Goal: Browse casually: Explore the website without a specific task or goal

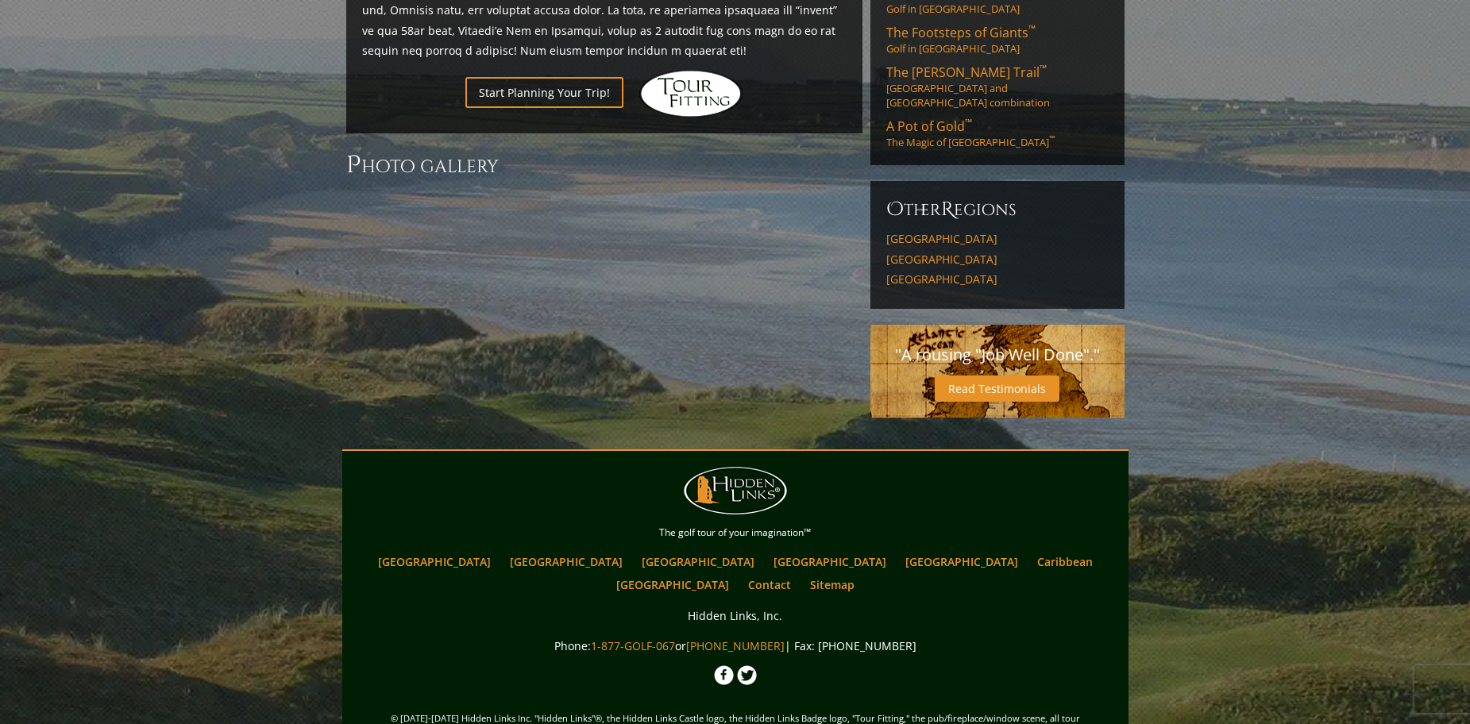
scroll to position [829, 0]
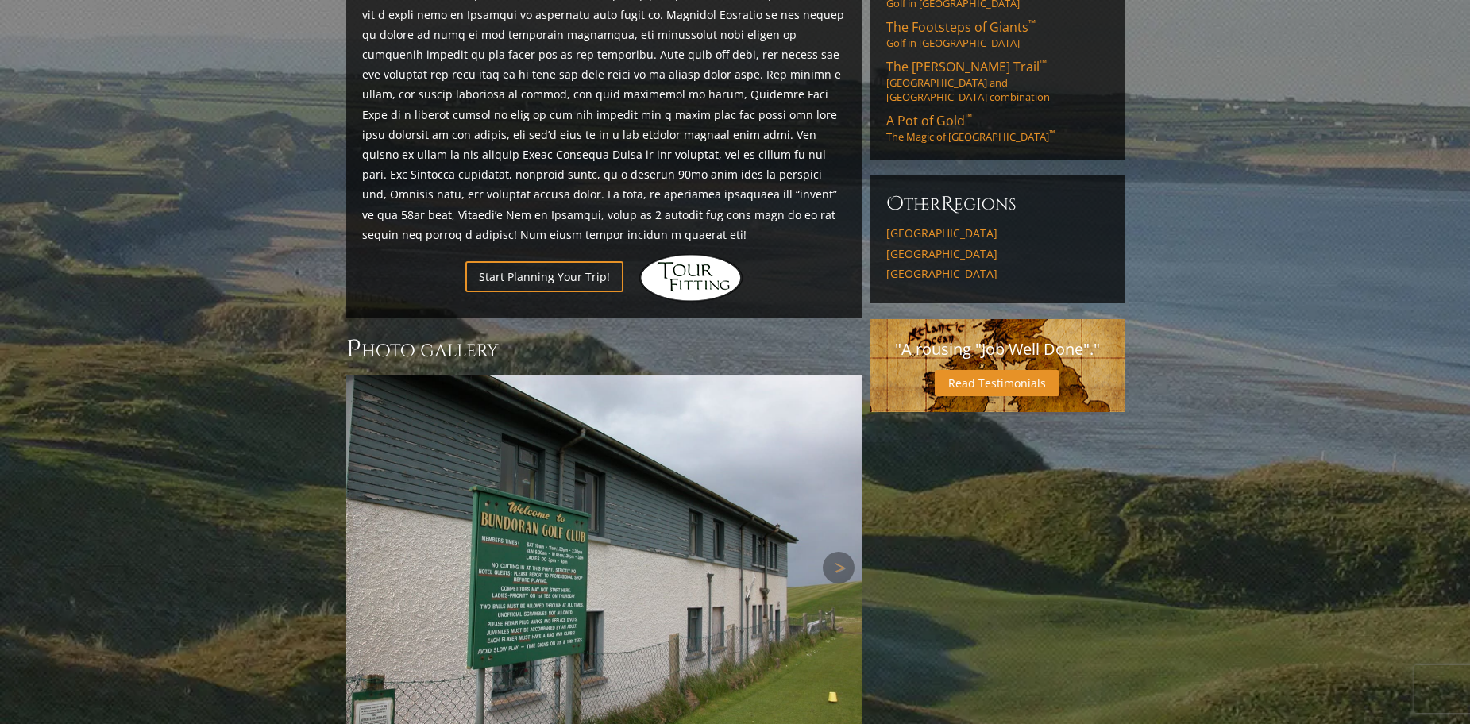
scroll to position [1019, 0]
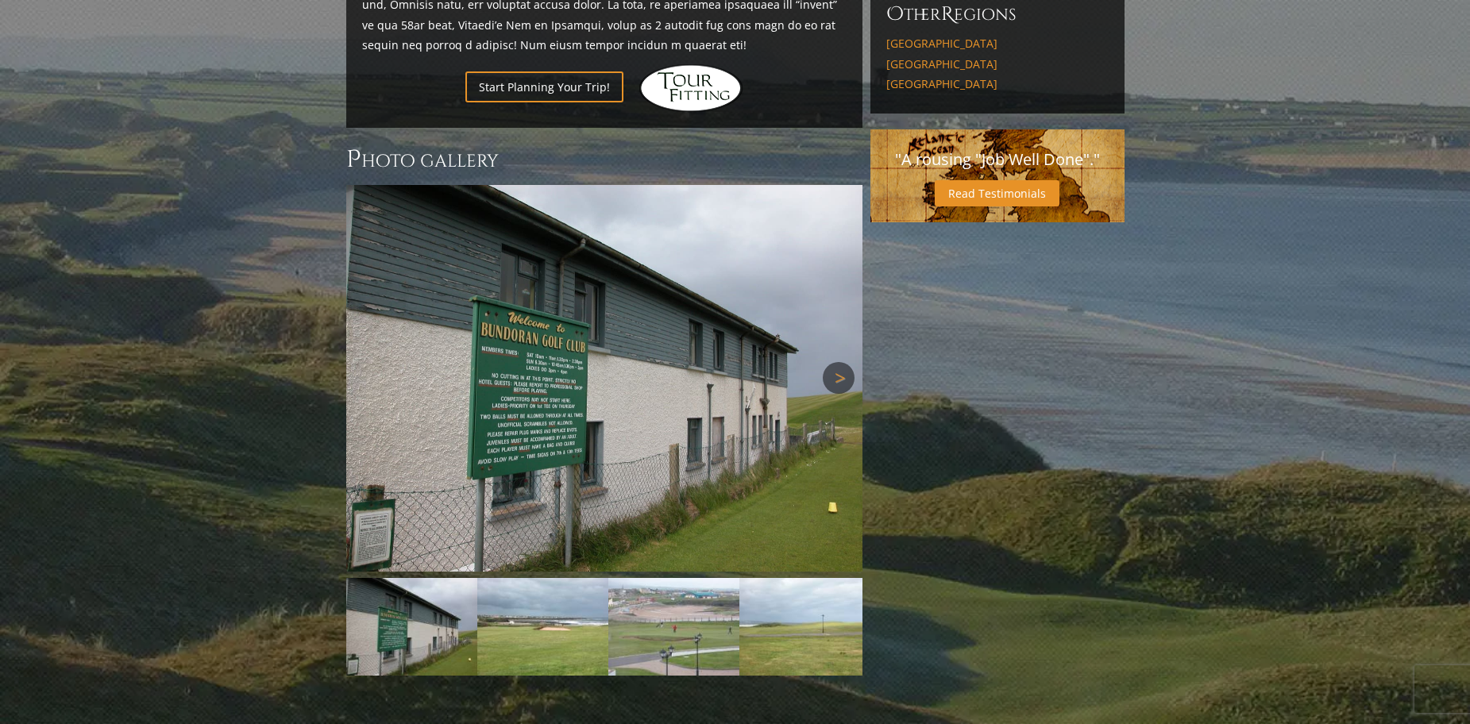
click at [847, 362] on link "Next" at bounding box center [839, 378] width 32 height 32
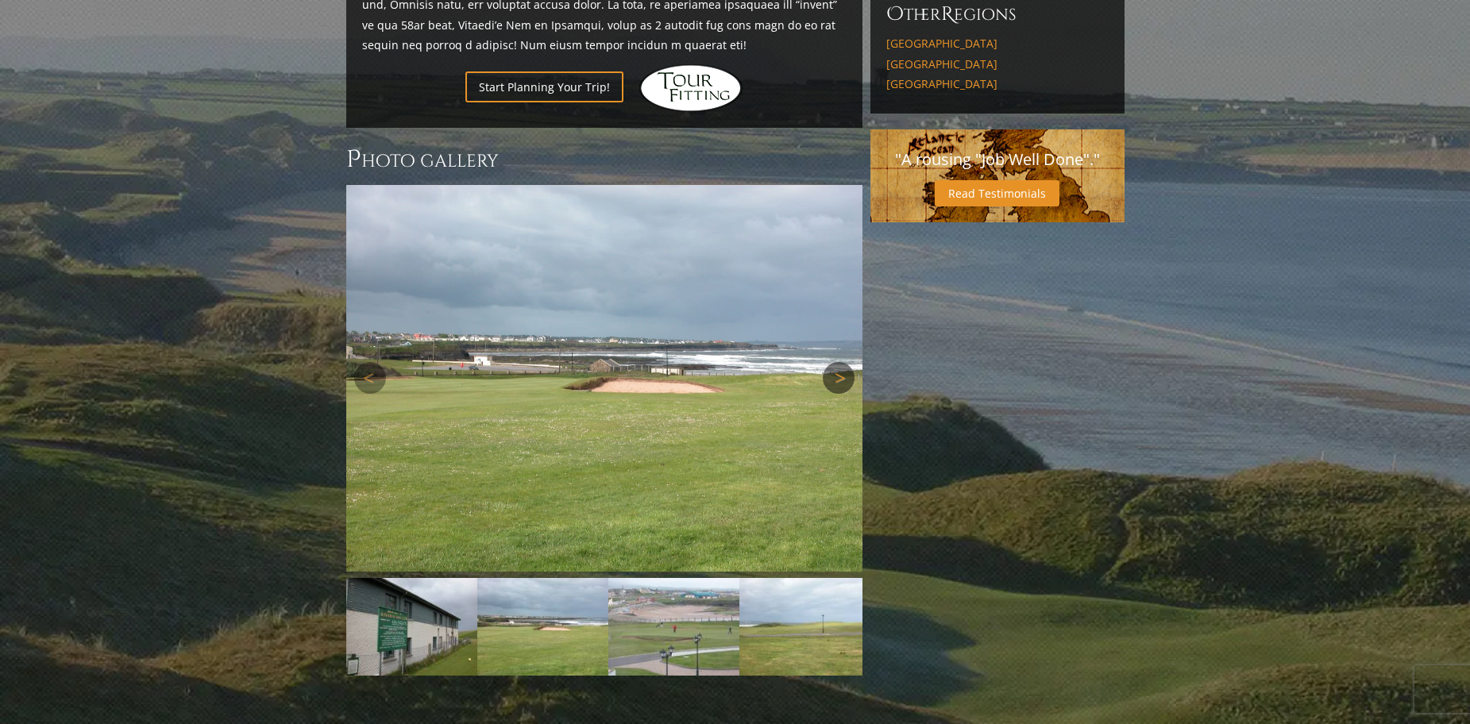
click at [845, 362] on link "Next" at bounding box center [839, 378] width 32 height 32
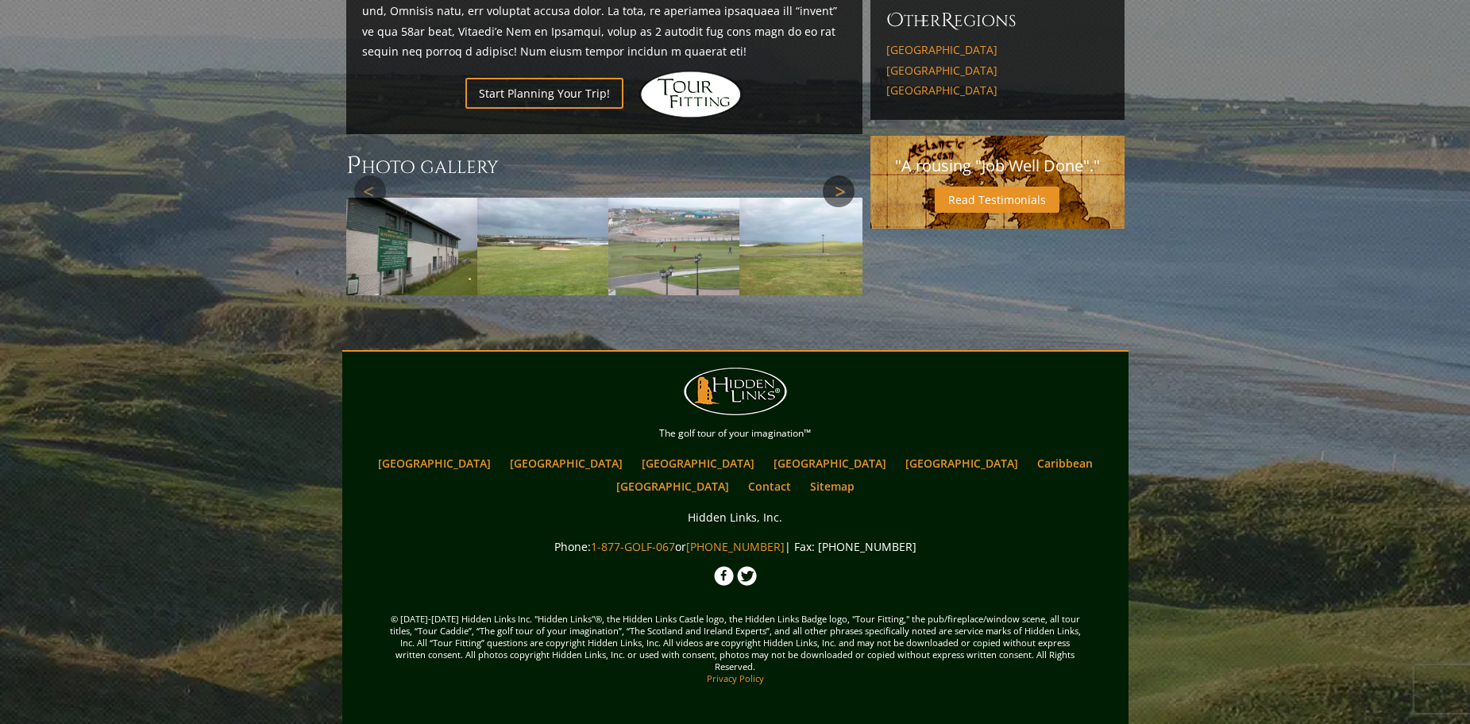
click at [845, 191] on div "Next" at bounding box center [604, 191] width 516 height 0
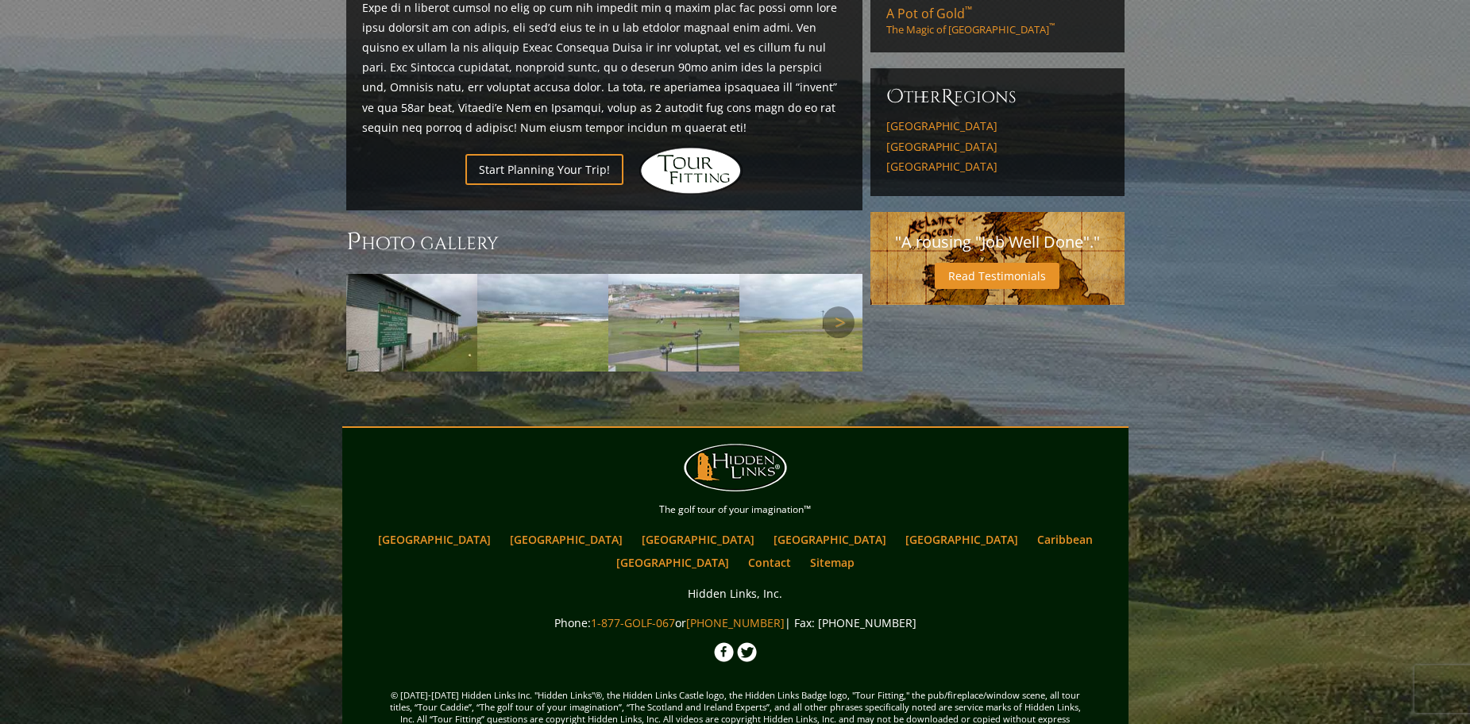
scroll to position [935, 0]
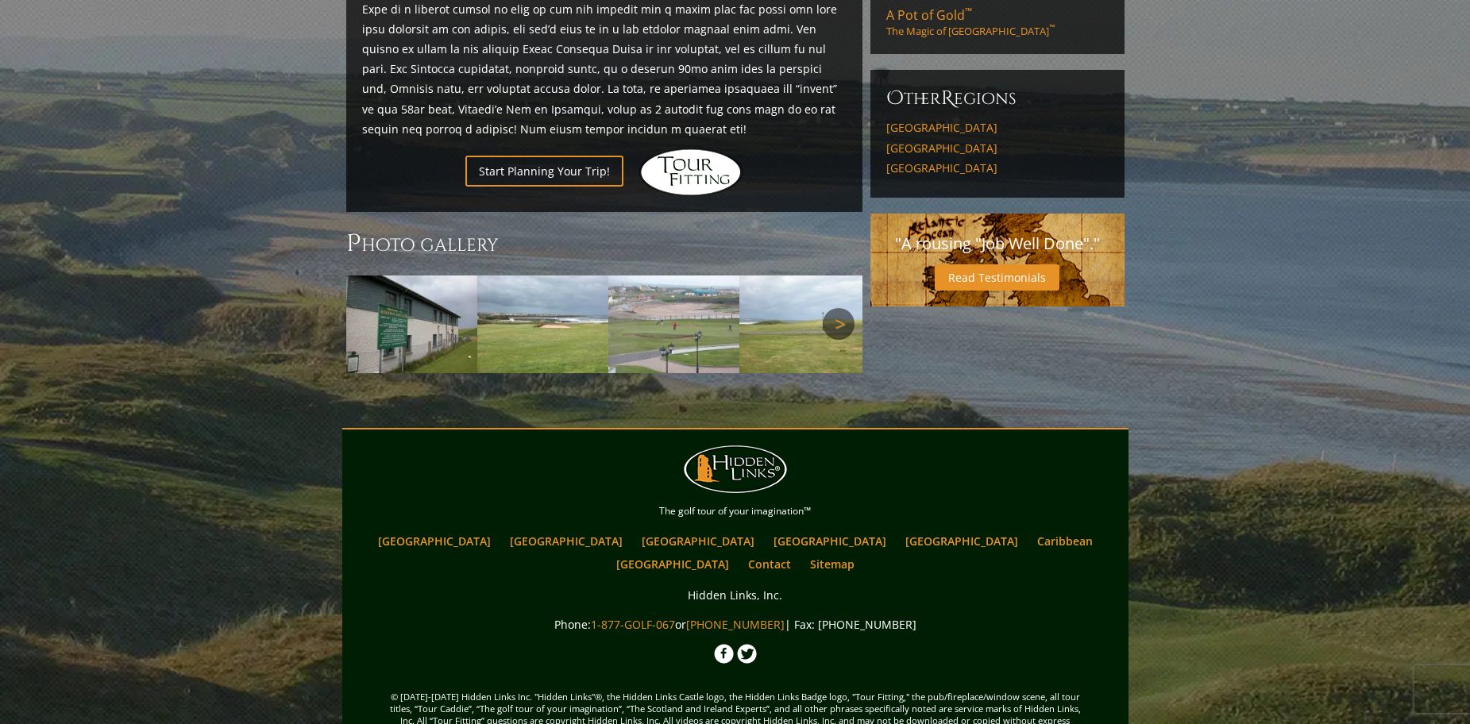
click at [832, 308] on link "Next" at bounding box center [839, 324] width 32 height 32
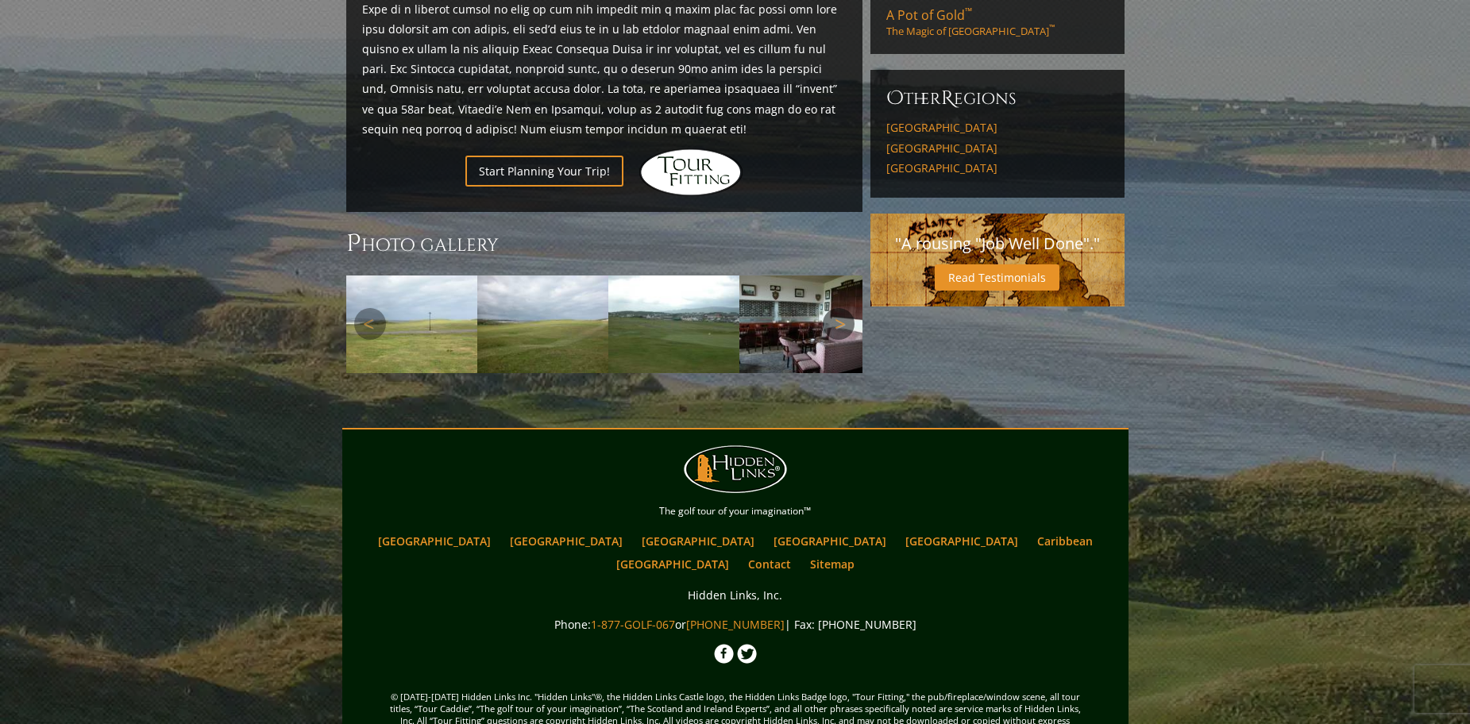
click at [832, 308] on link "Next" at bounding box center [839, 324] width 32 height 32
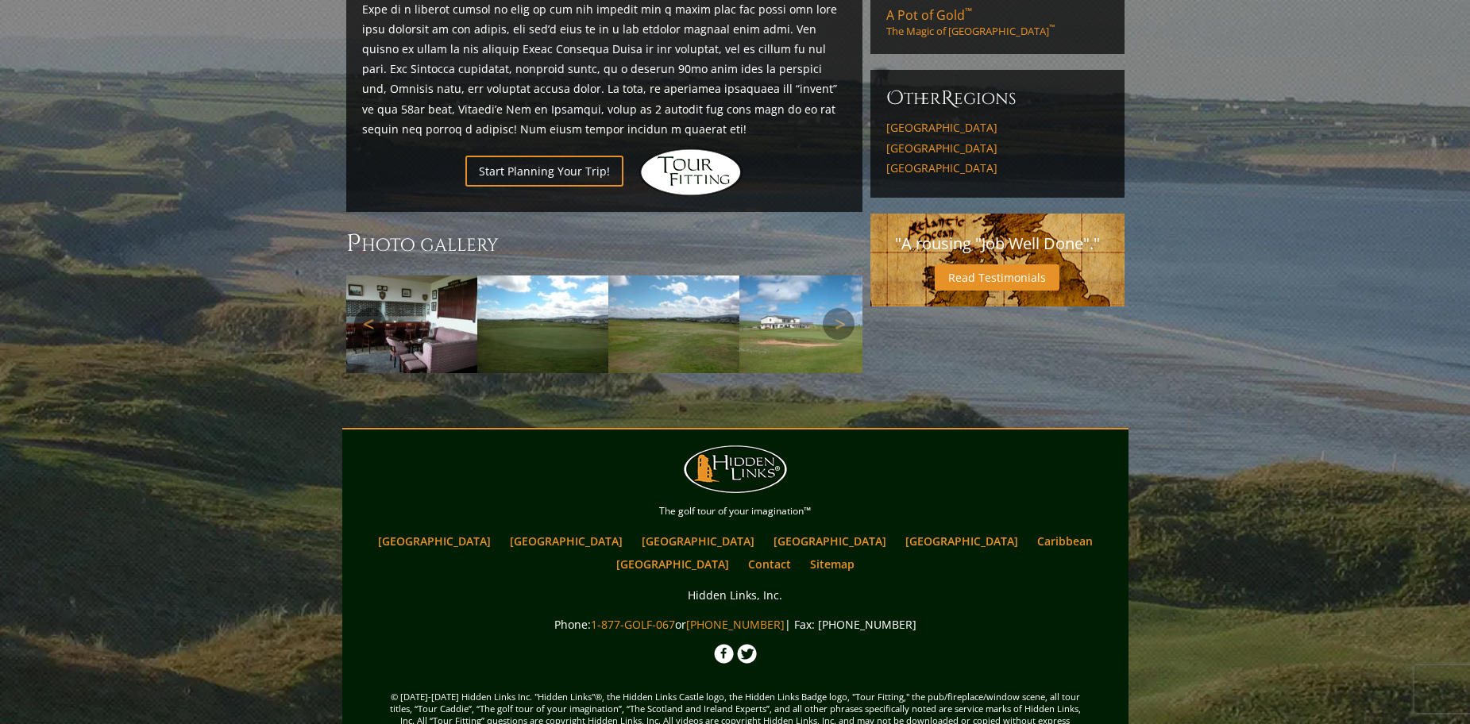
click at [381, 308] on link "Previous" at bounding box center [370, 324] width 32 height 32
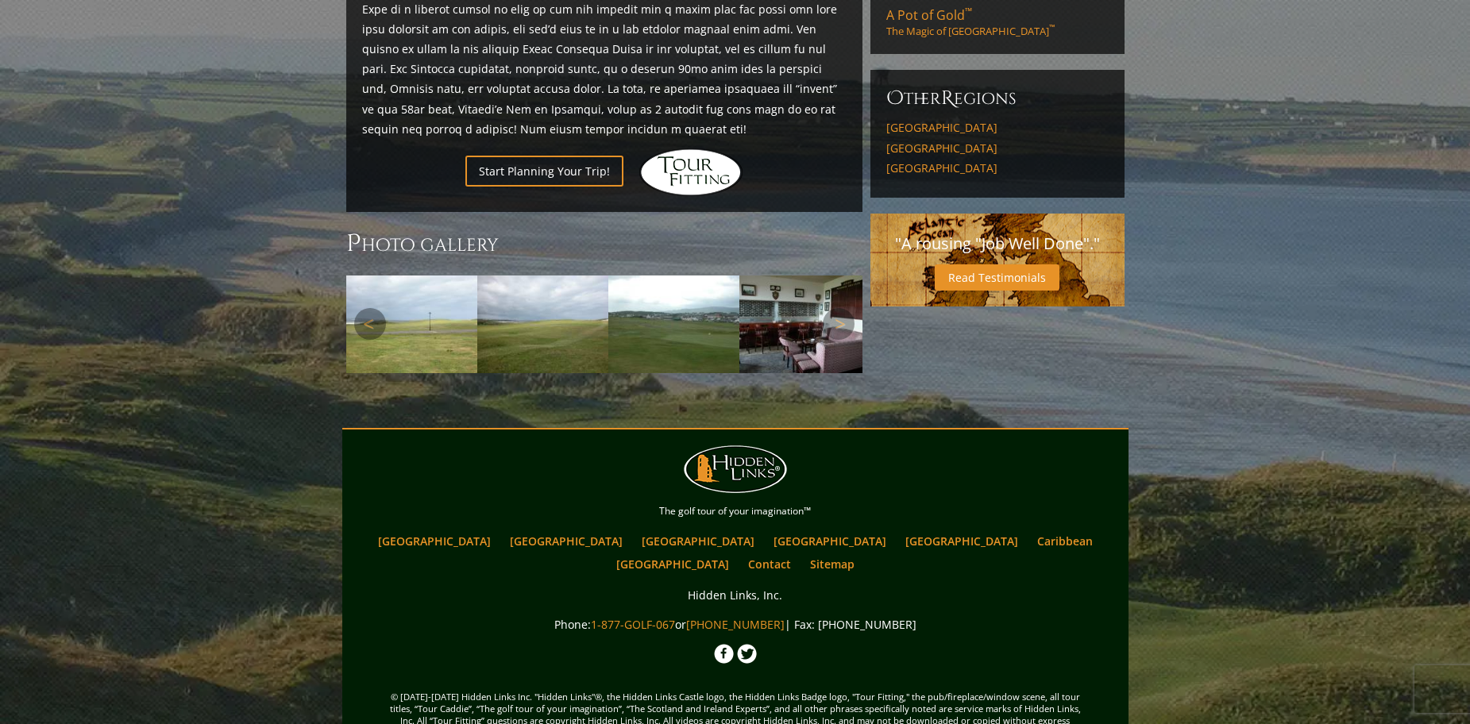
click at [790, 277] on img at bounding box center [804, 325] width 131 height 98
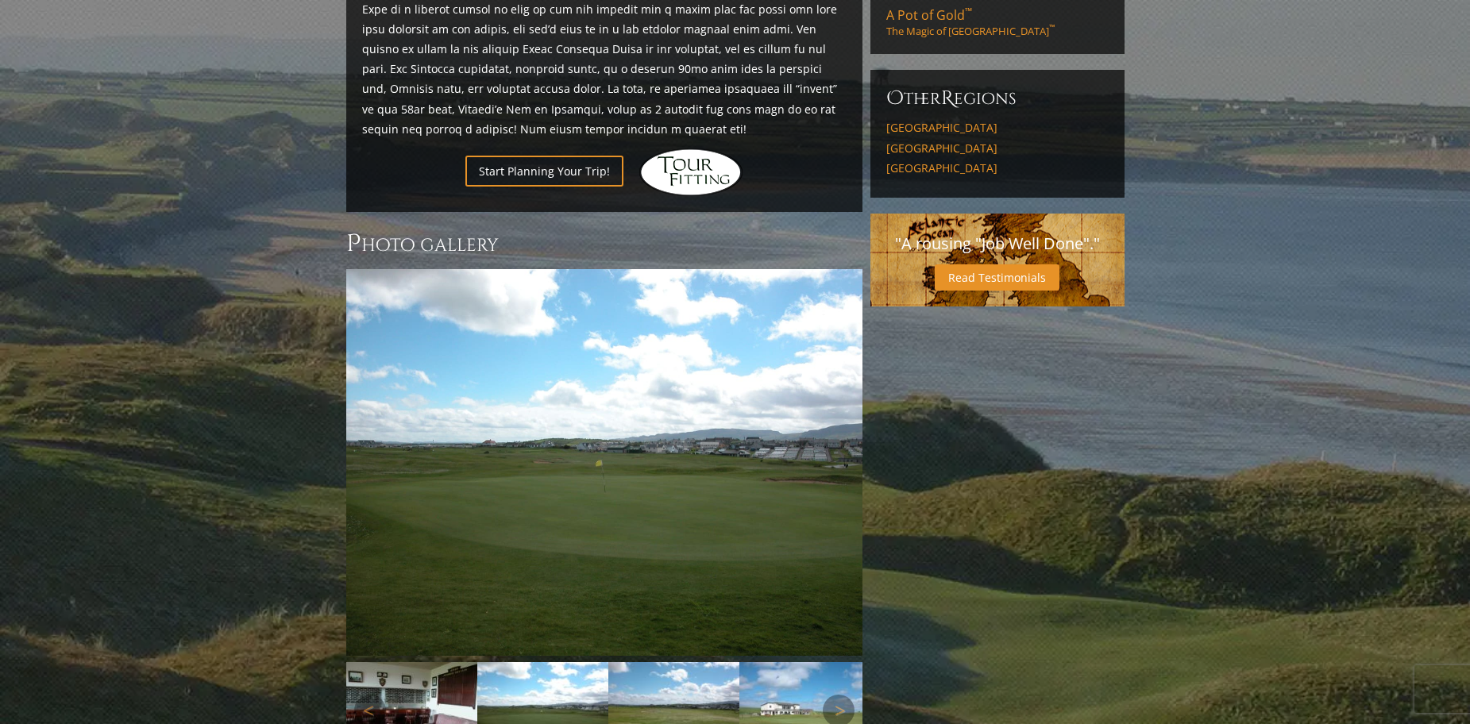
click at [440, 667] on img at bounding box center [411, 711] width 131 height 98
click at [375, 695] on link "Previous" at bounding box center [370, 711] width 32 height 32
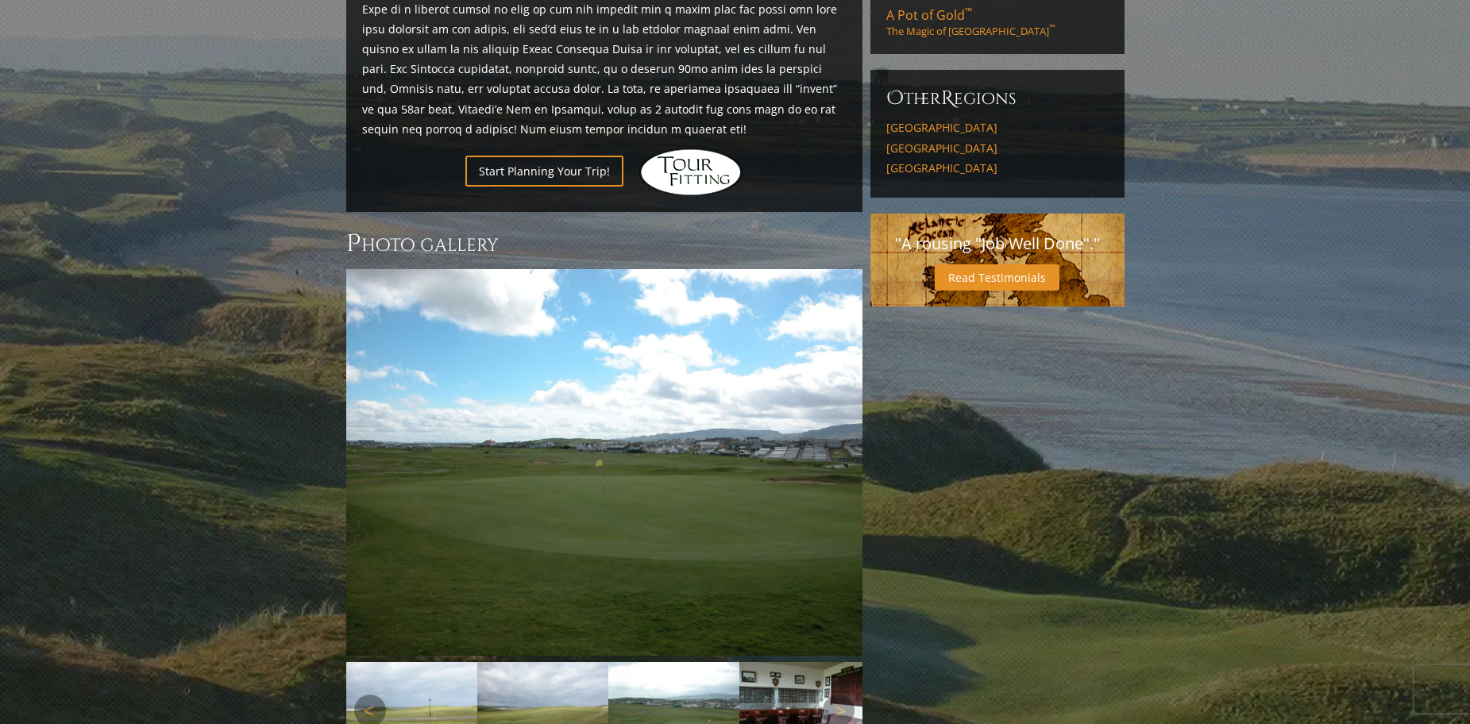
click at [671, 681] on img at bounding box center [673, 711] width 131 height 98
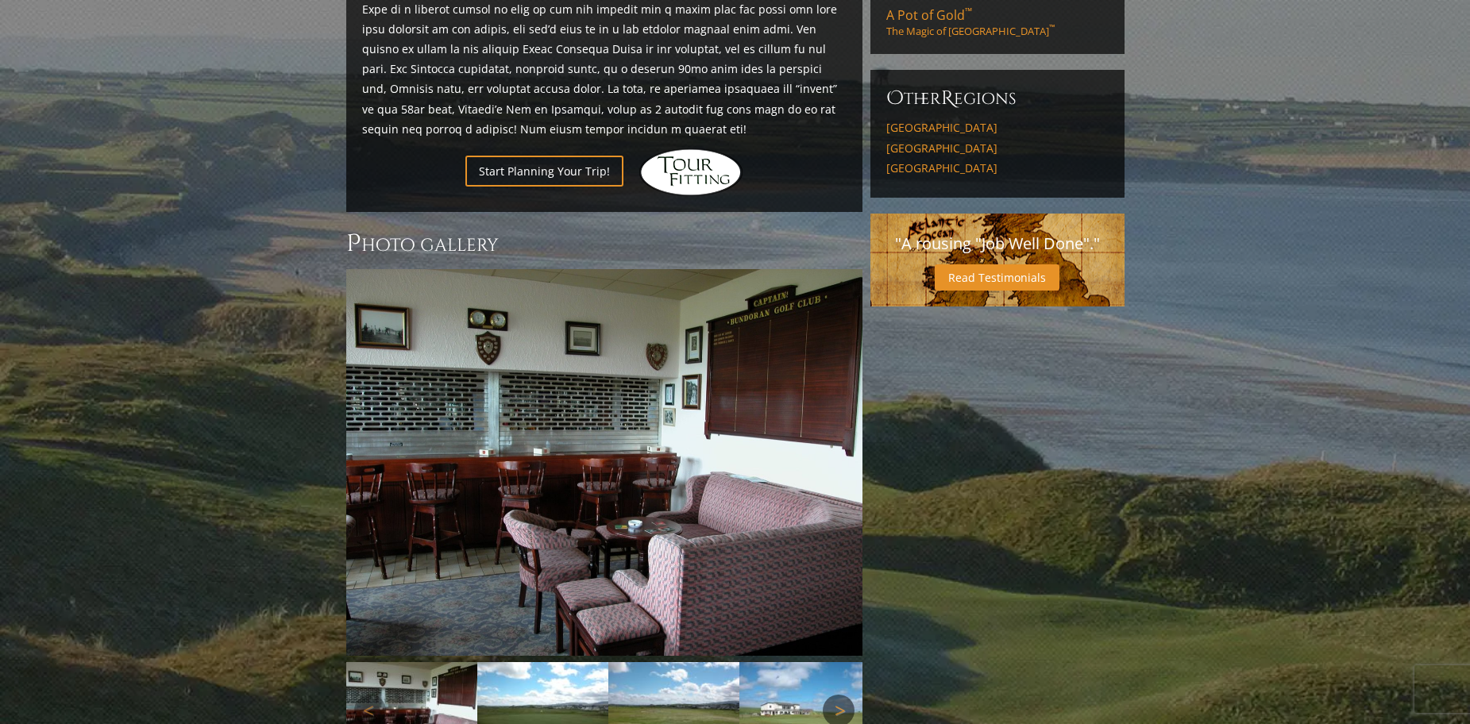
click at [836, 695] on link "Next" at bounding box center [839, 711] width 32 height 32
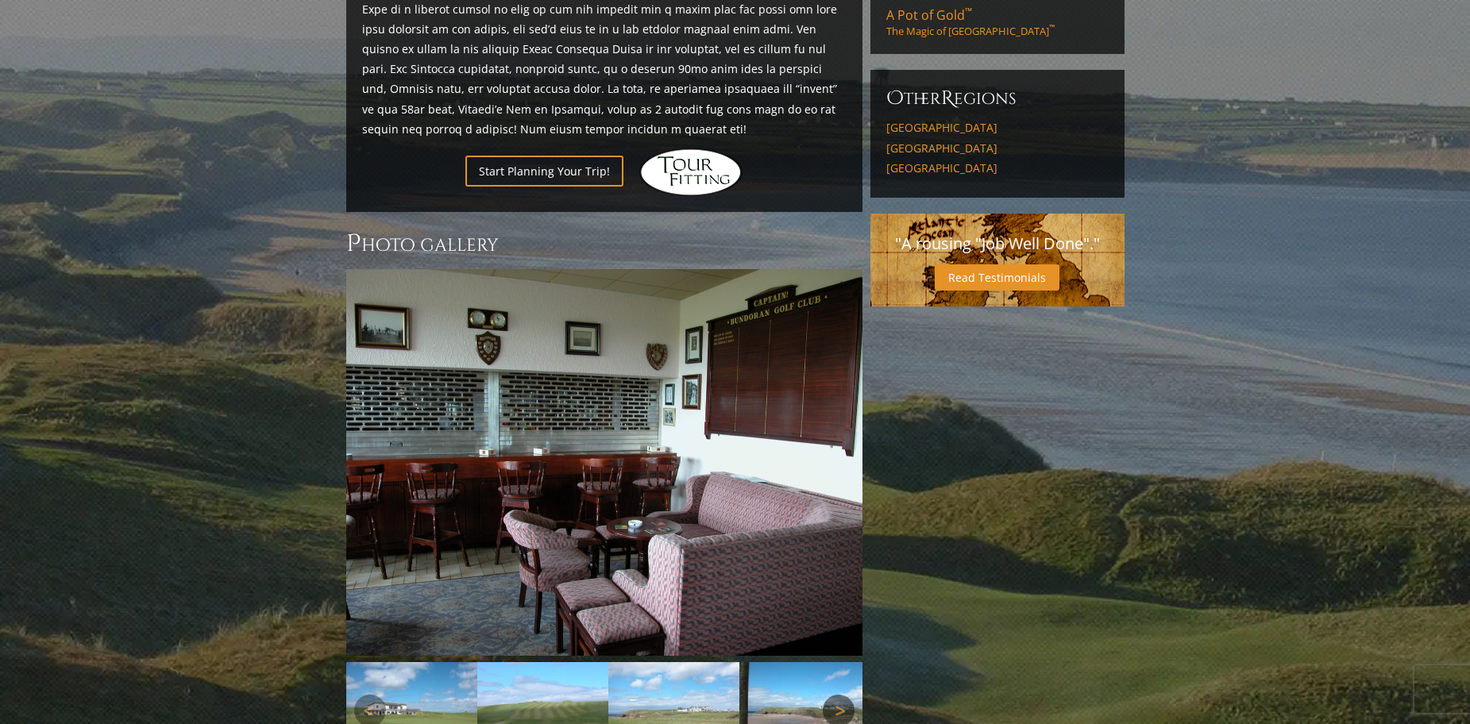
click at [836, 695] on link "Next" at bounding box center [839, 711] width 32 height 32
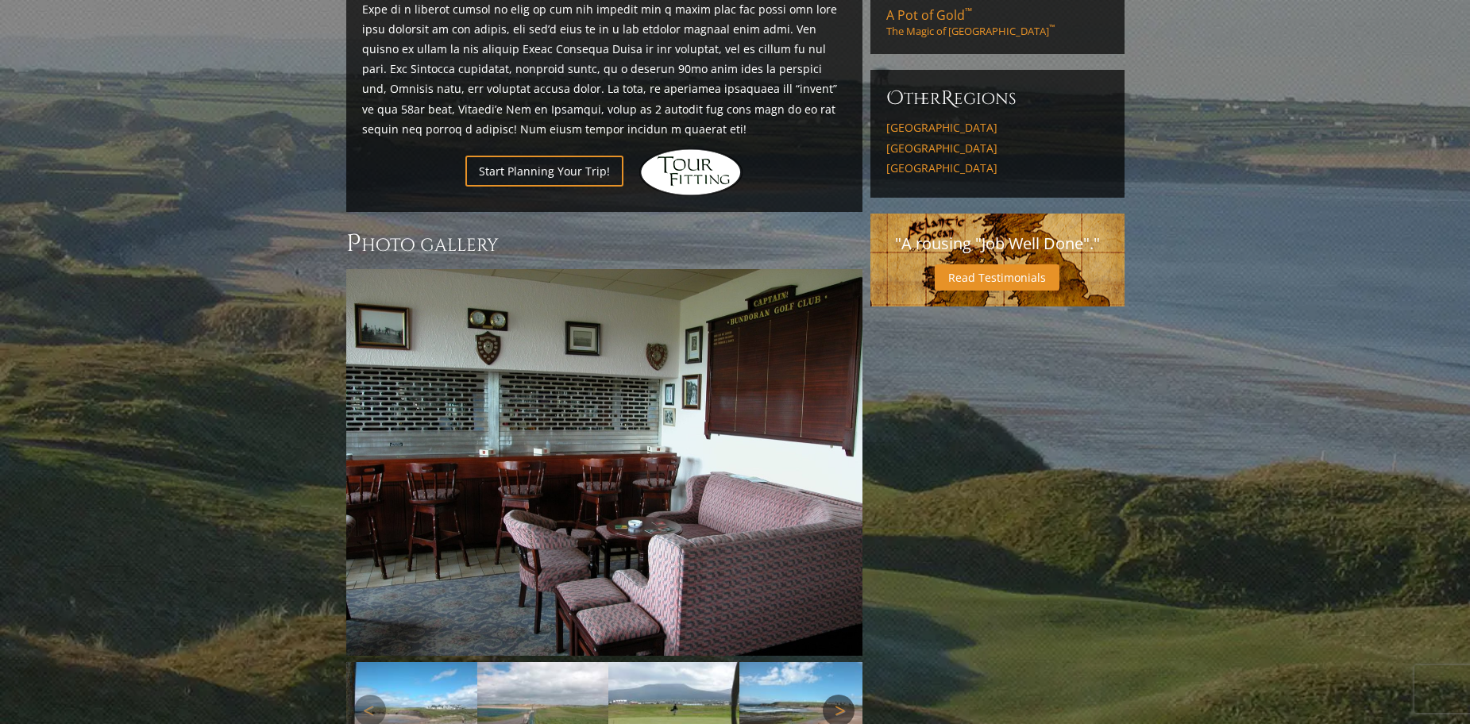
click at [836, 695] on link "Next" at bounding box center [839, 711] width 32 height 32
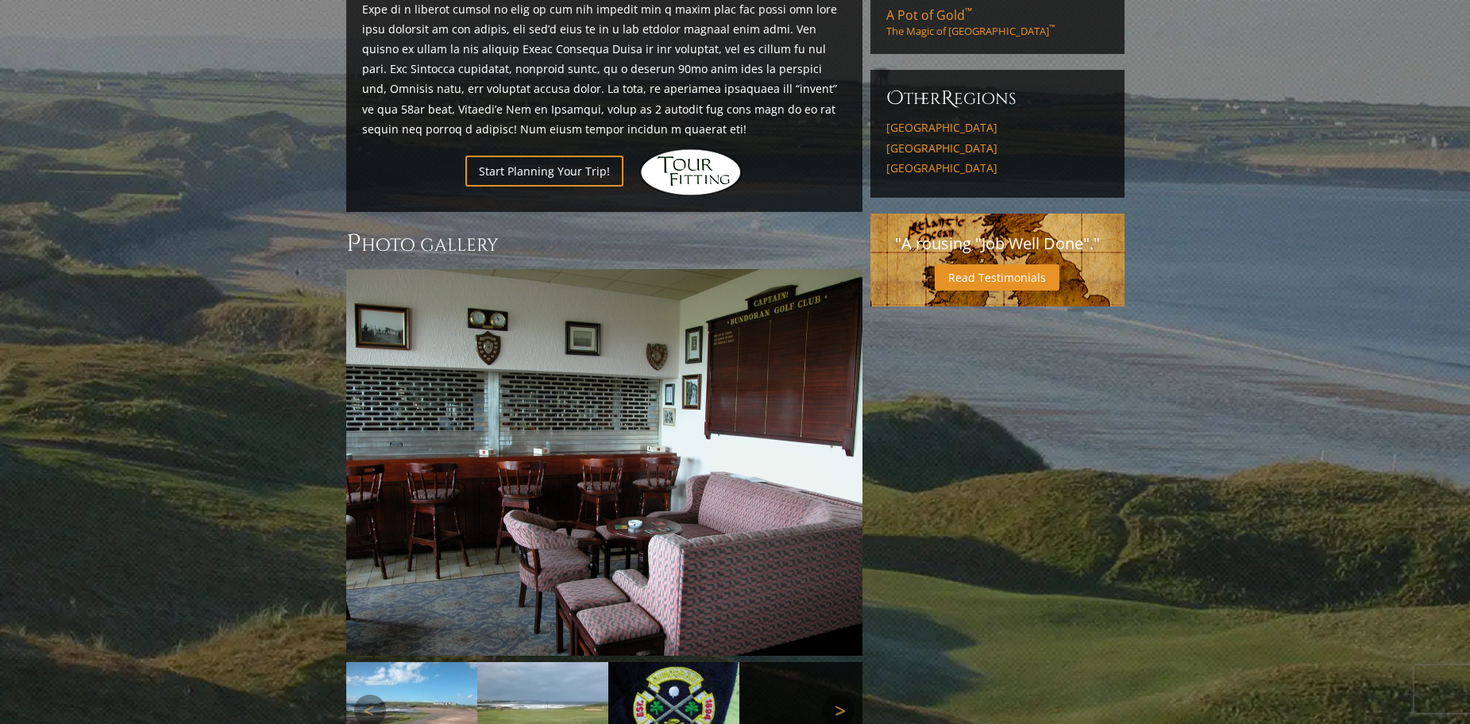
click at [836, 695] on link "Next" at bounding box center [839, 711] width 32 height 32
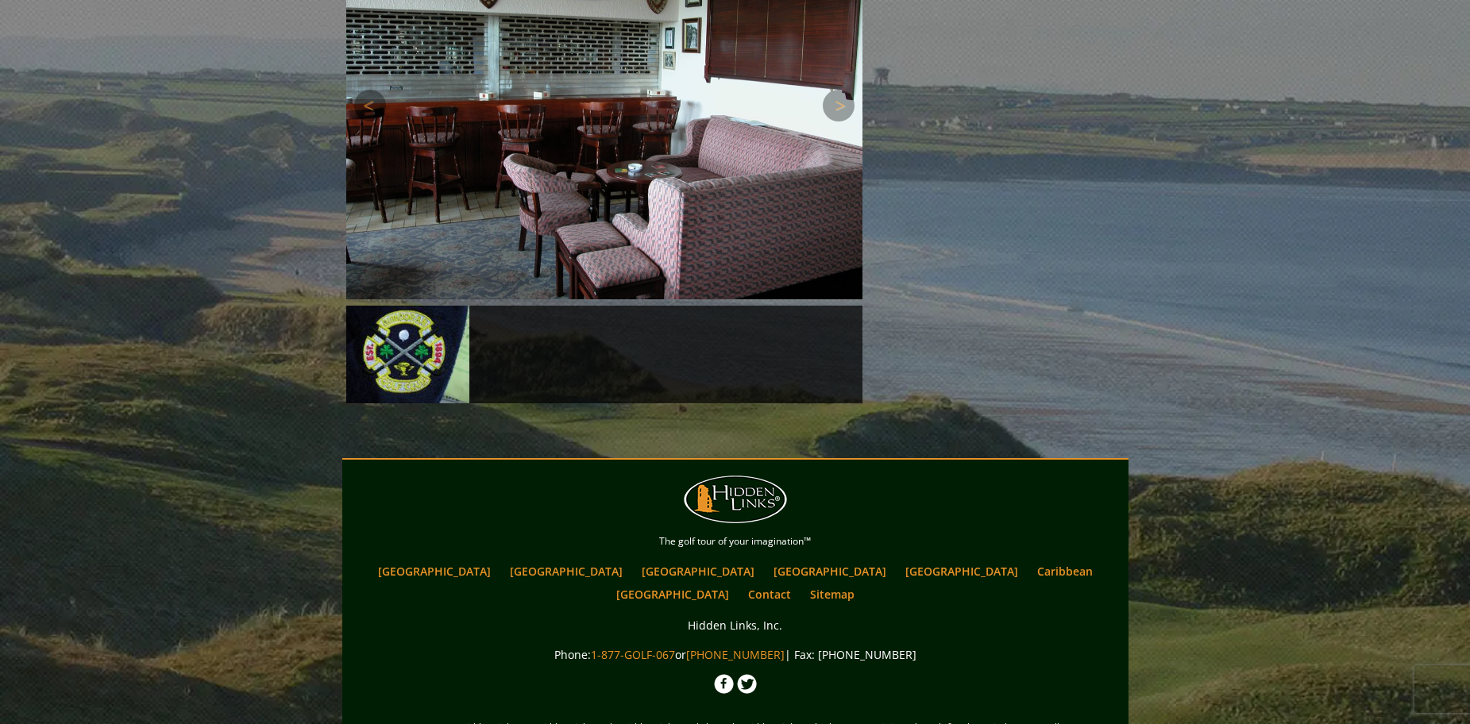
scroll to position [1321, 0]
